Goal: Go to known website: Go to known website

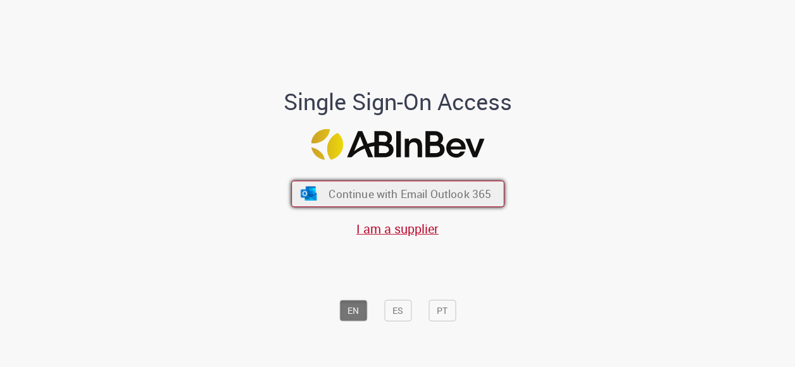
click at [474, 193] on span "Continue with Email Outlook 365" at bounding box center [409, 193] width 163 height 15
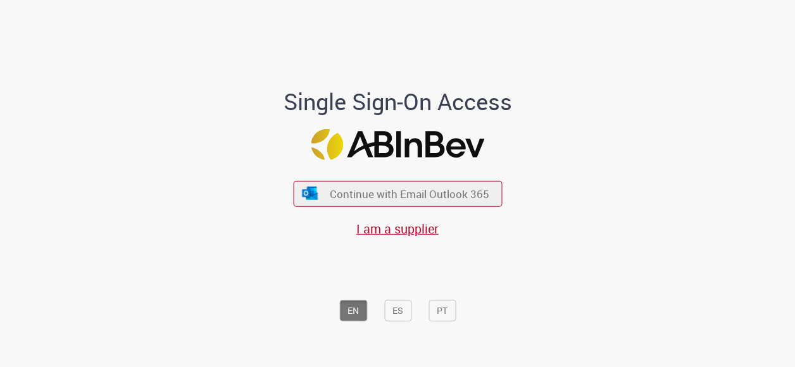
click at [416, 107] on h1 "Single Sign-On Access" at bounding box center [397, 101] width 351 height 25
click at [434, 103] on h1 "Single Sign-On Access" at bounding box center [397, 101] width 351 height 25
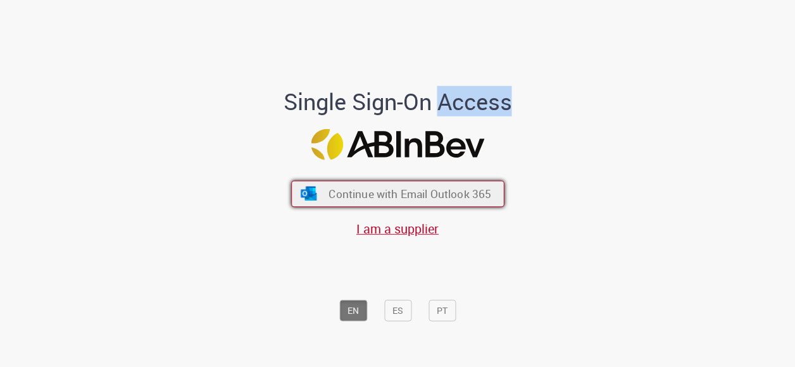
click at [383, 189] on span "Continue with Email Outlook 365" at bounding box center [409, 193] width 163 height 15
